Goal: Information Seeking & Learning: Learn about a topic

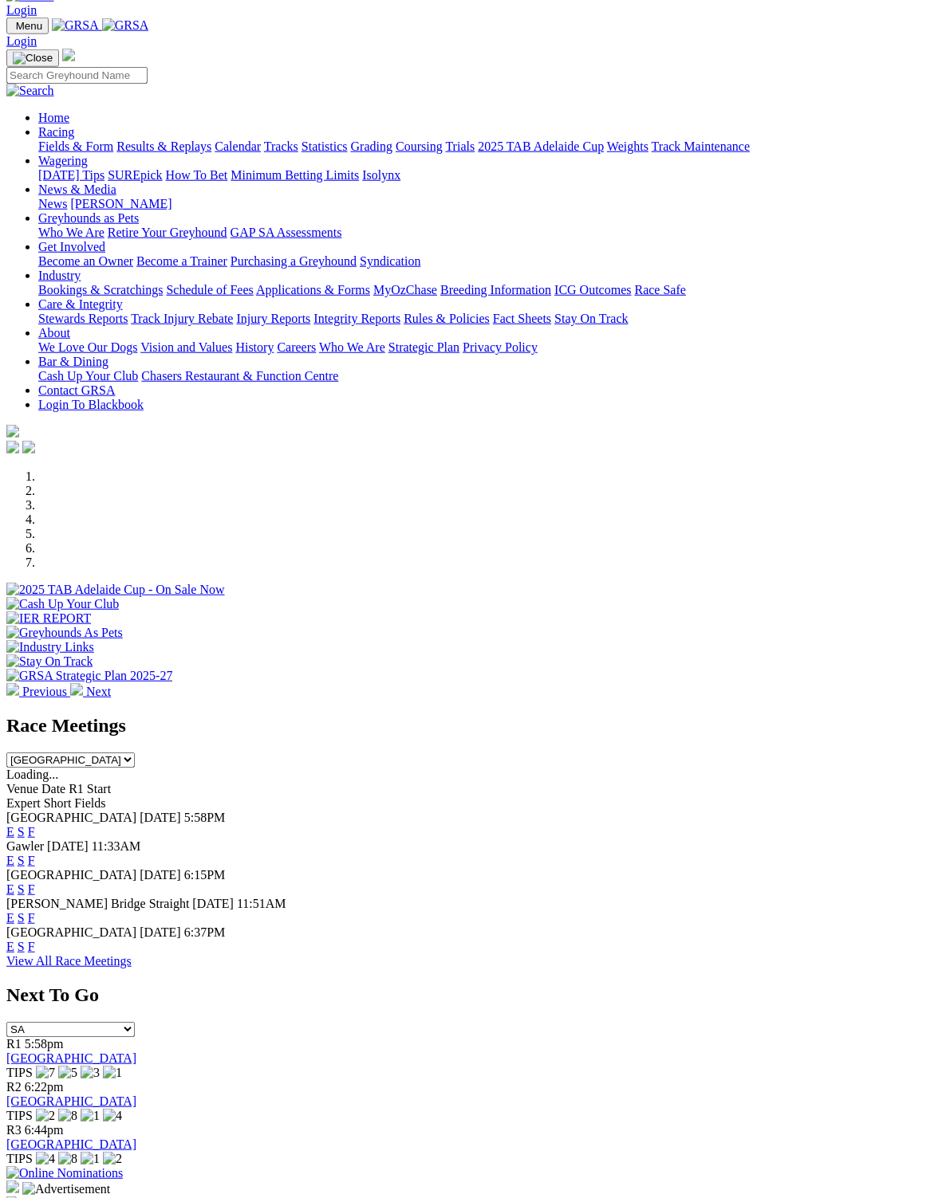
scroll to position [34, 0]
click at [35, 940] on link "F" at bounding box center [31, 947] width 7 height 14
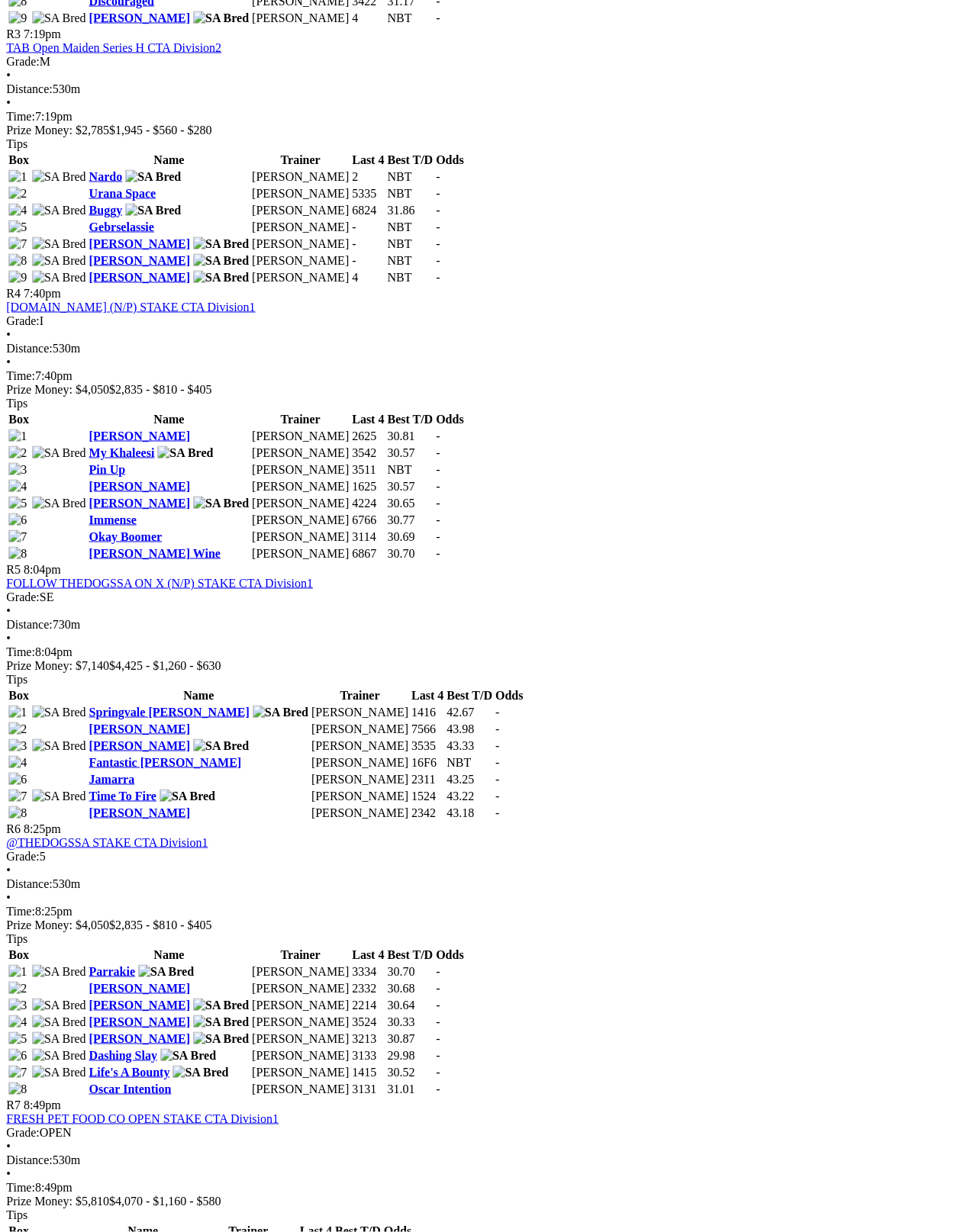
scroll to position [1312, 56]
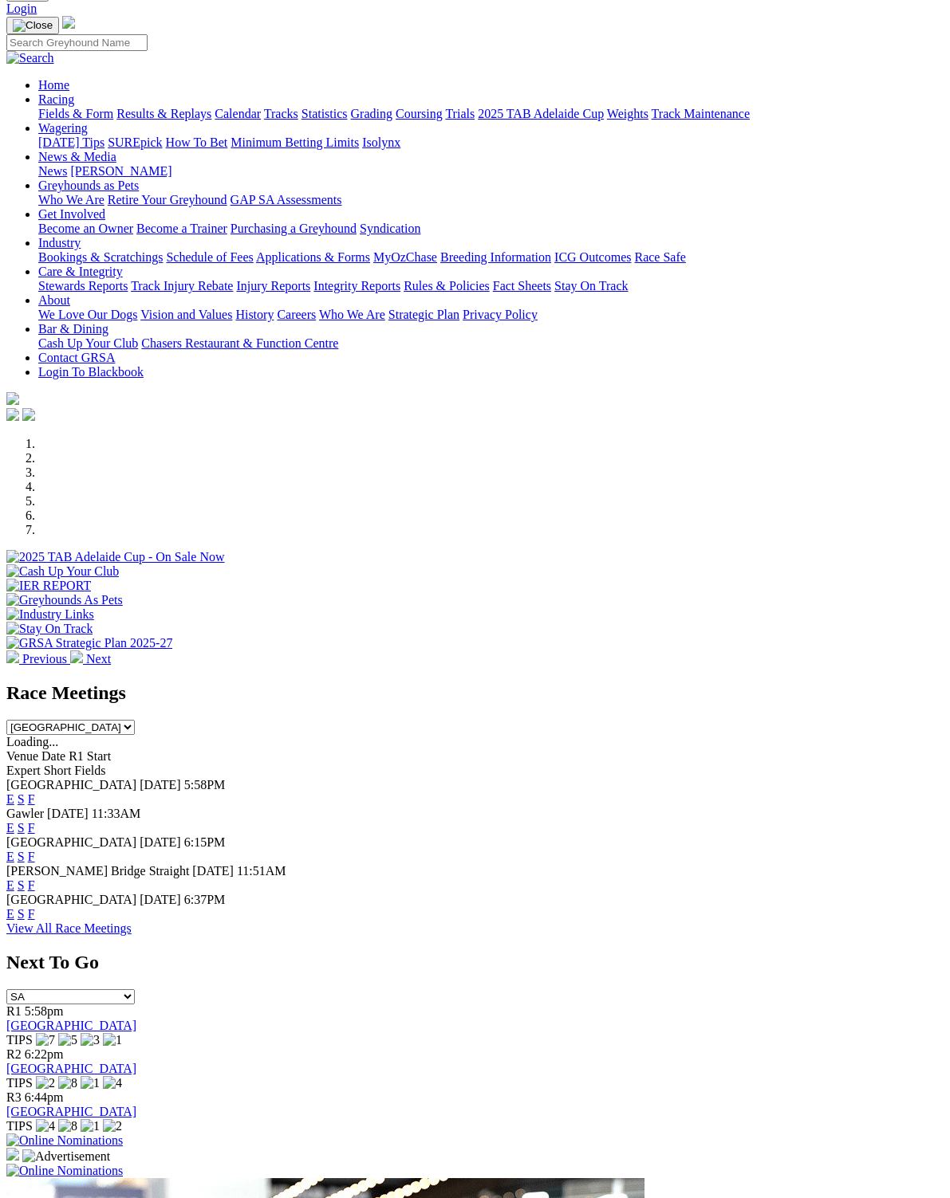
scroll to position [67, 0]
click at [35, 879] on link "F" at bounding box center [31, 886] width 7 height 14
